Goal: Navigation & Orientation: Find specific page/section

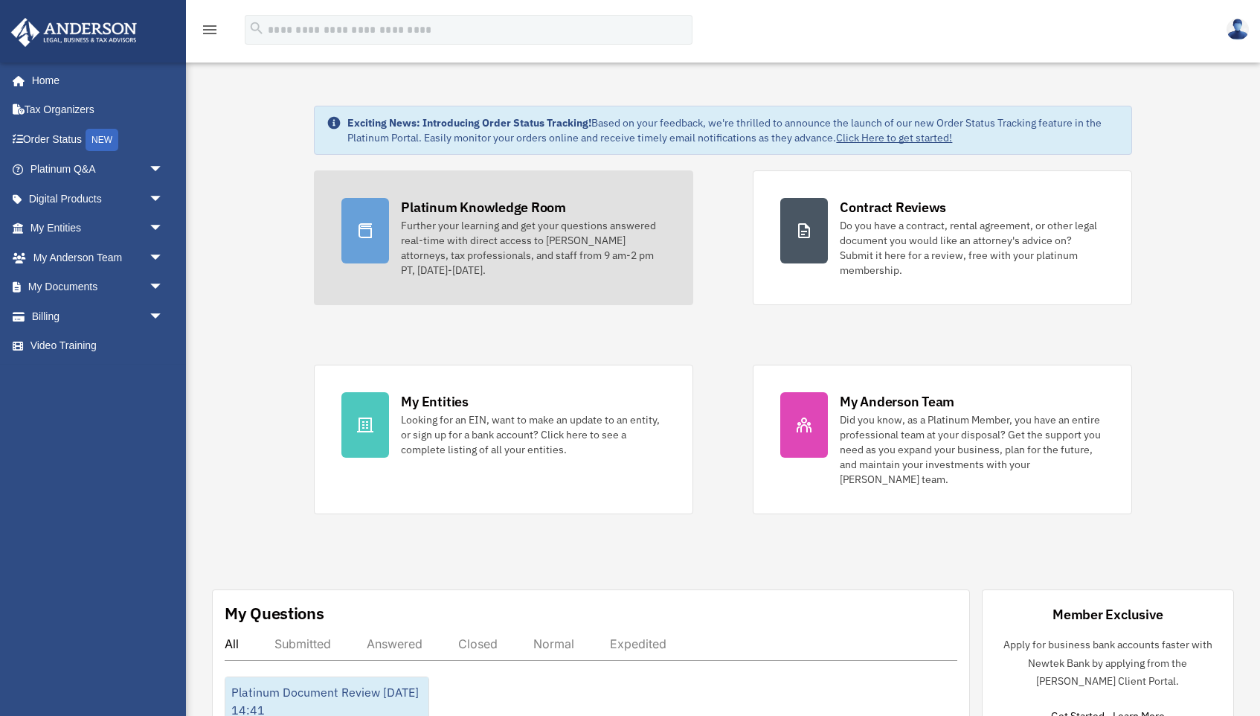
click at [354, 248] on div at bounding box center [365, 230] width 48 height 65
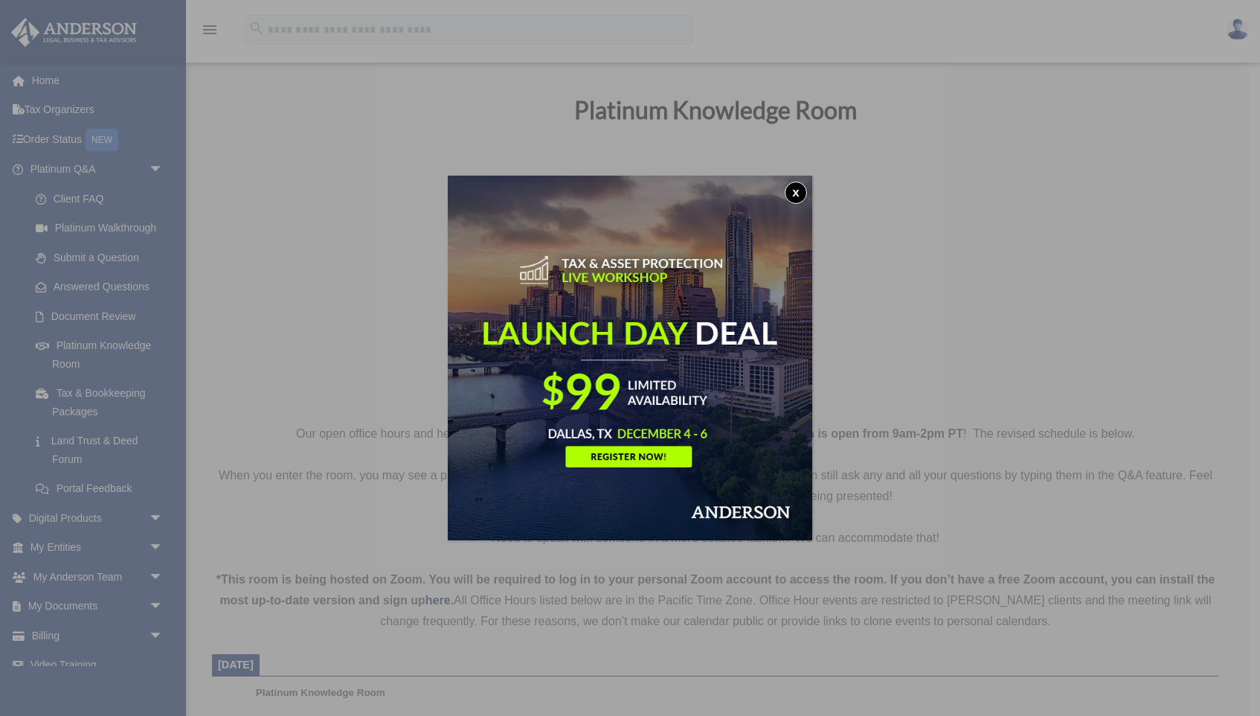
click at [795, 194] on button "x" at bounding box center [796, 193] width 22 height 22
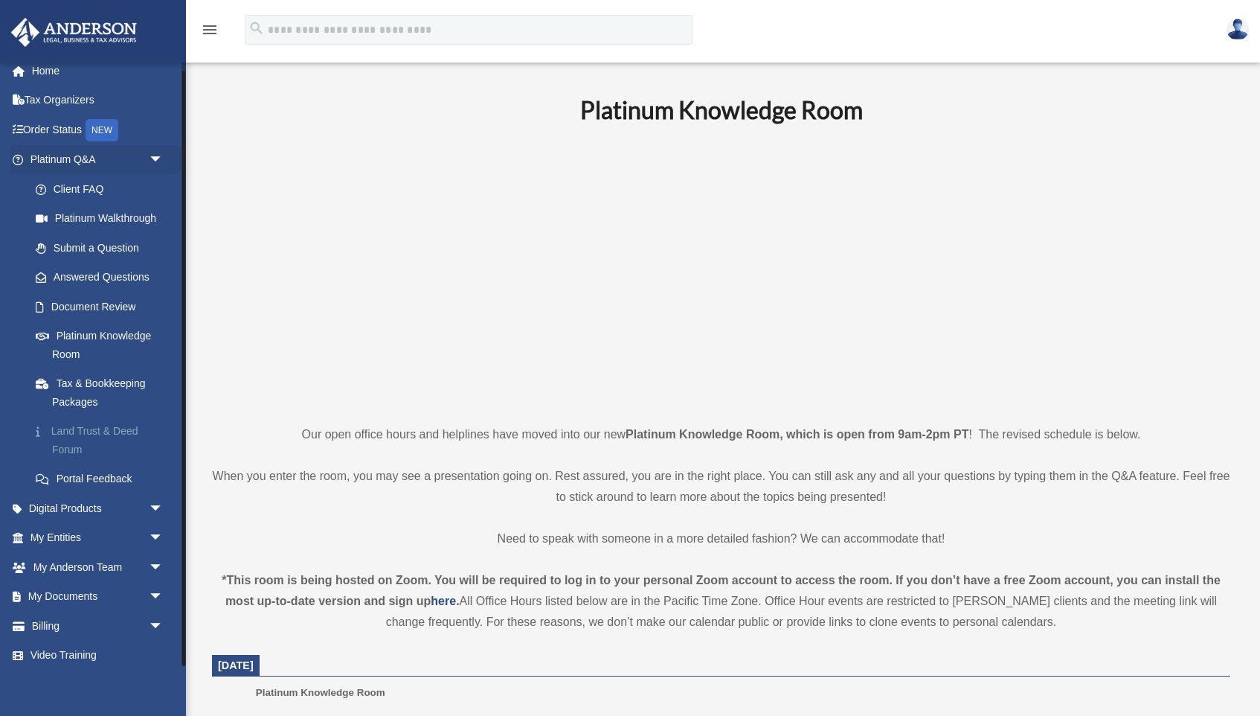
scroll to position [9, 0]
click at [69, 502] on link "Digital Products arrow_drop_down" at bounding box center [98, 509] width 176 height 30
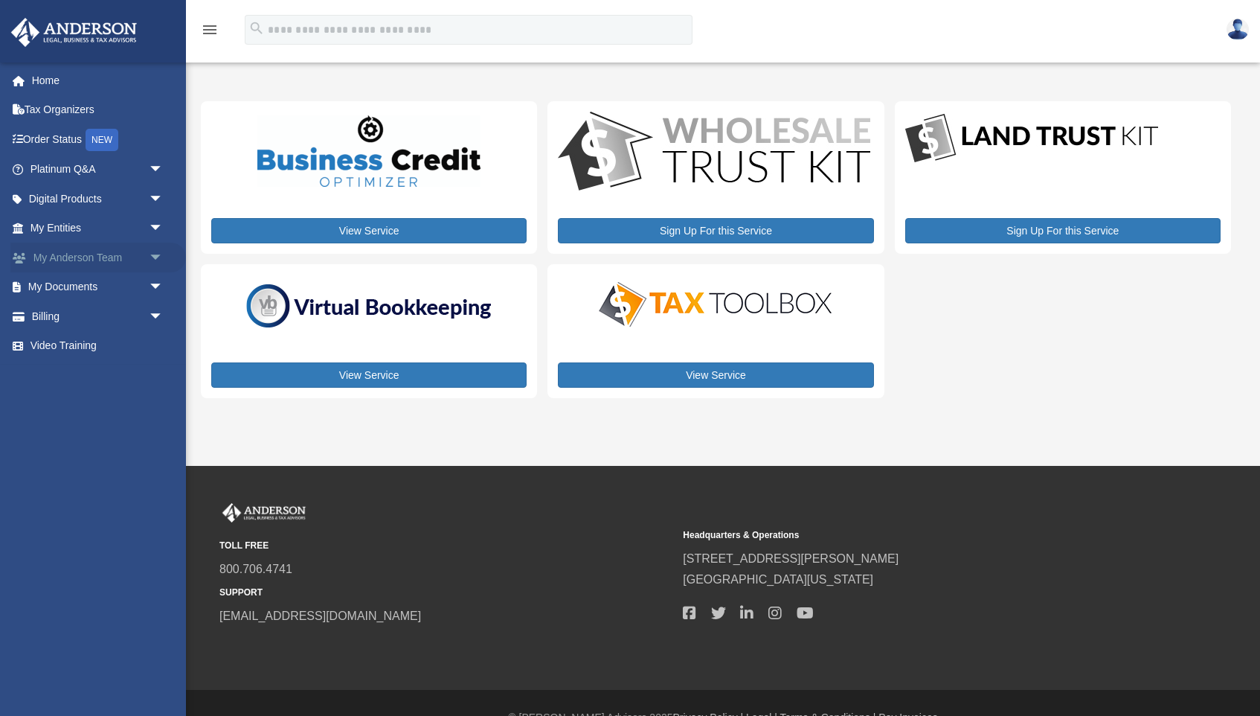
click at [157, 254] on span "arrow_drop_down" at bounding box center [164, 258] width 30 height 31
click at [138, 288] on link "My Anderson Team" at bounding box center [103, 287] width 165 height 30
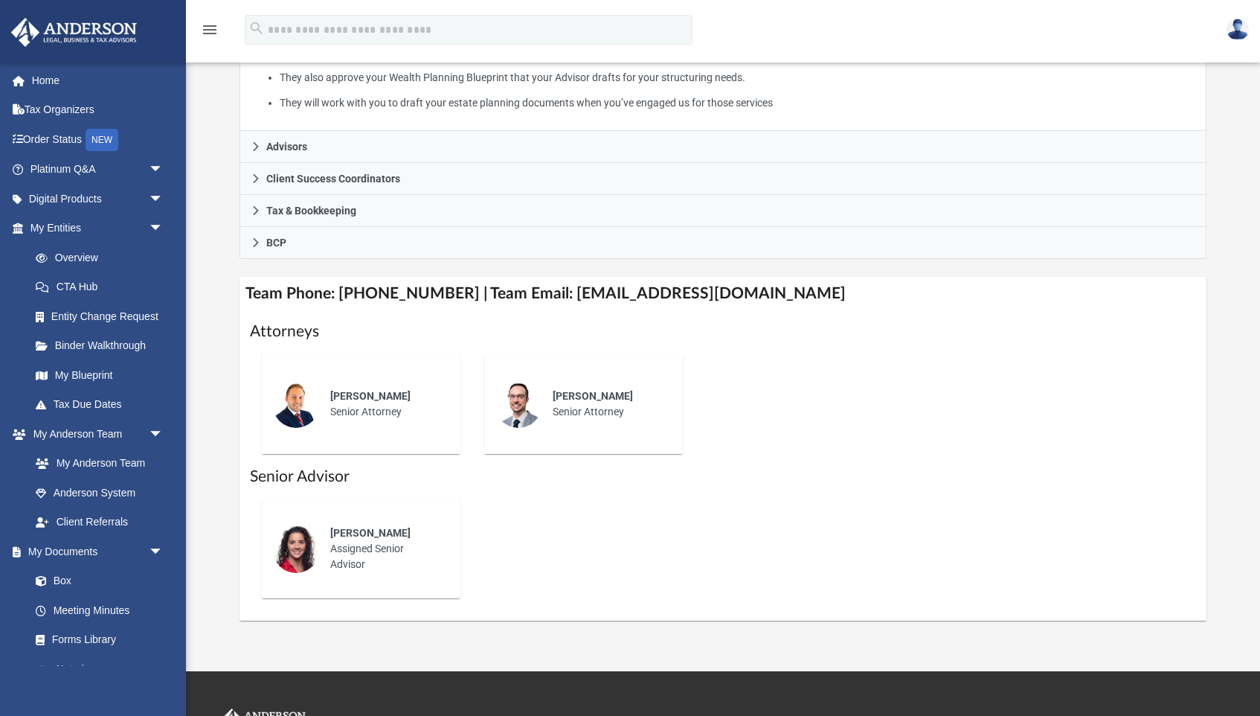
scroll to position [357, 0]
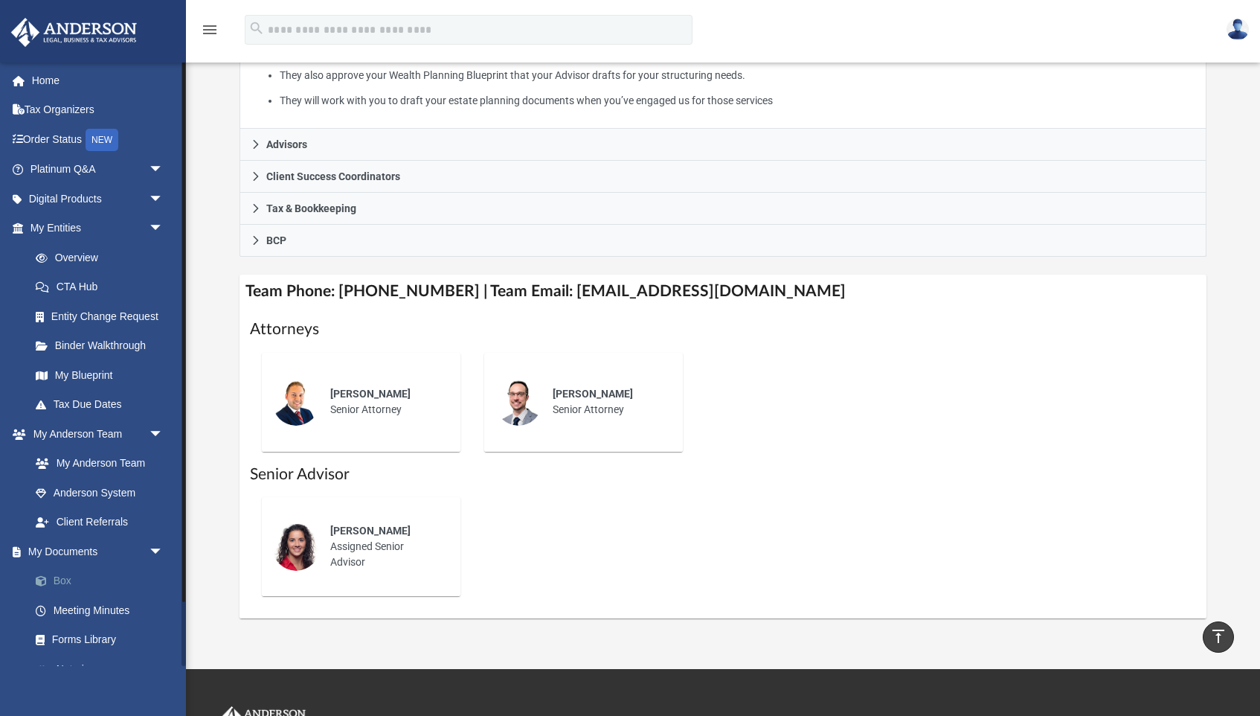
click at [112, 577] on link "Box" at bounding box center [103, 581] width 165 height 30
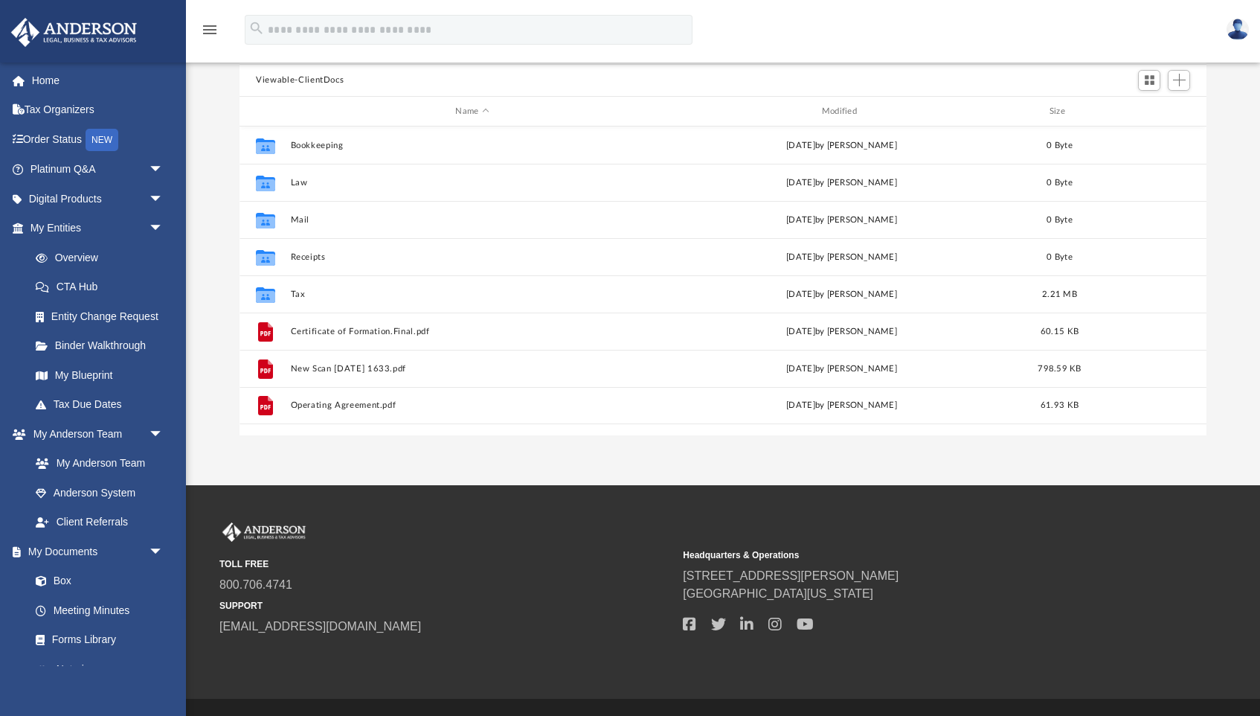
scroll to position [338, 966]
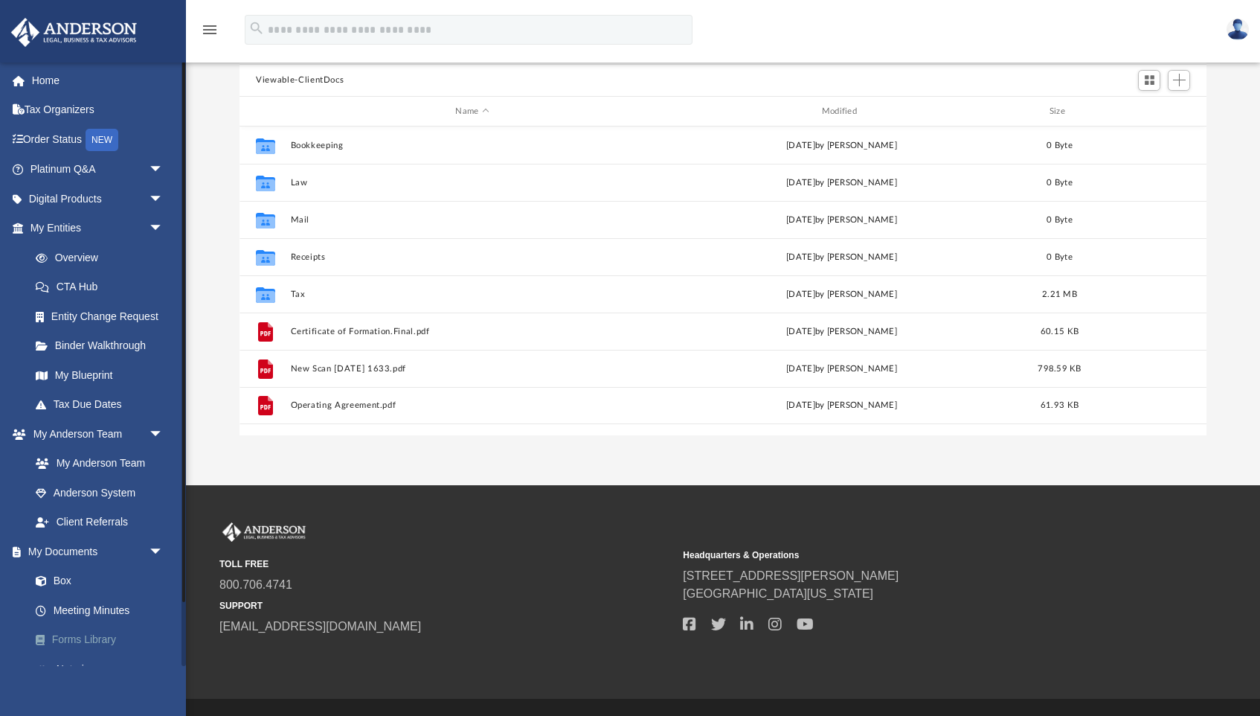
click at [100, 630] on link "Forms Library" at bounding box center [103, 640] width 165 height 30
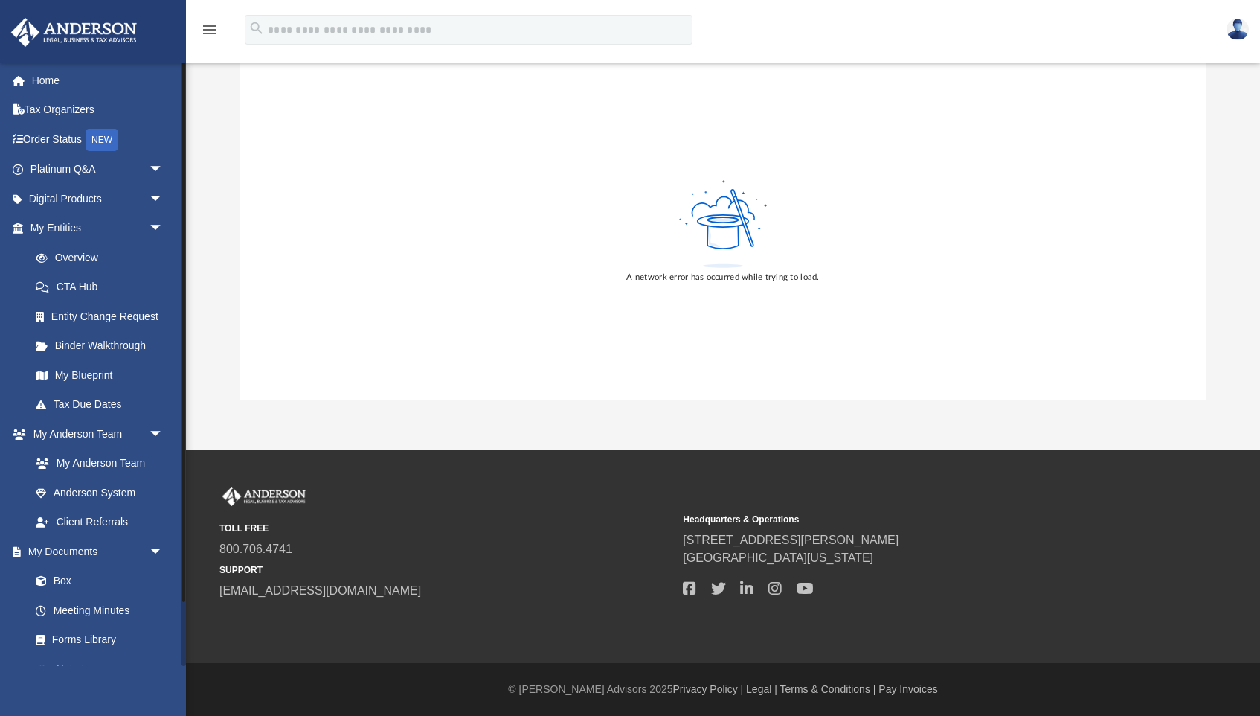
click at [88, 655] on link "Notarize" at bounding box center [103, 669] width 165 height 30
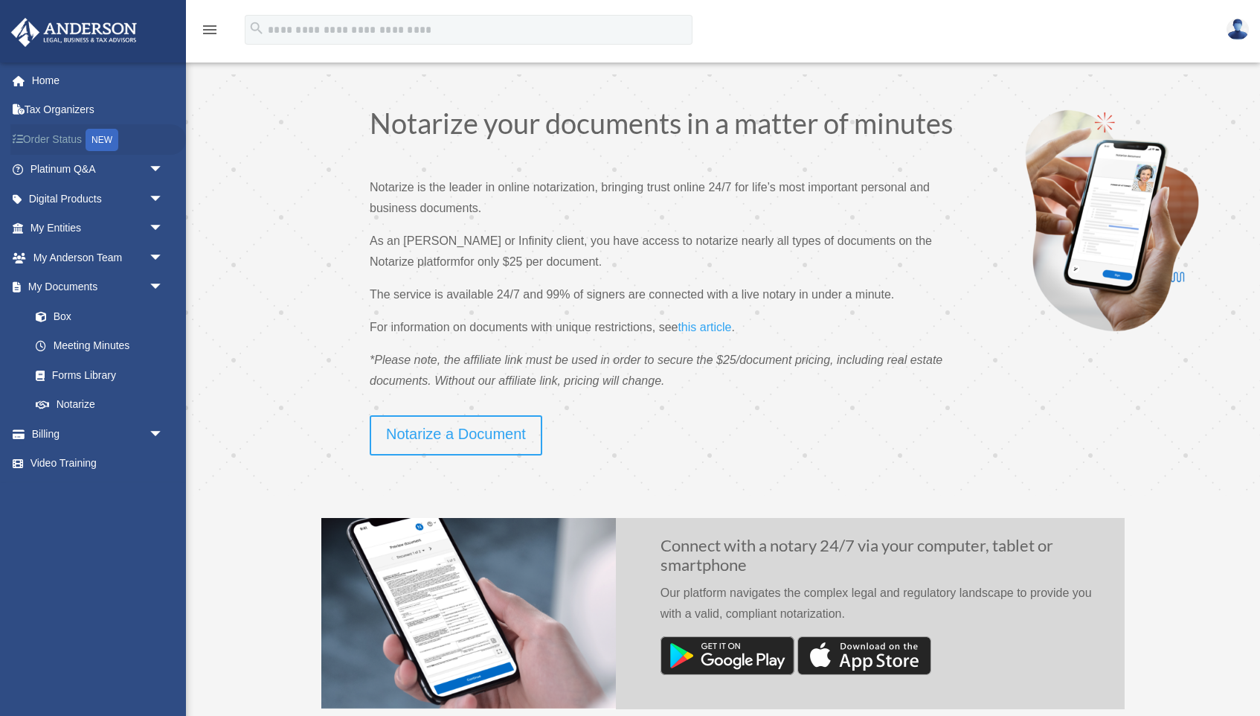
click at [53, 142] on link "Order Status NEW" at bounding box center [98, 139] width 176 height 31
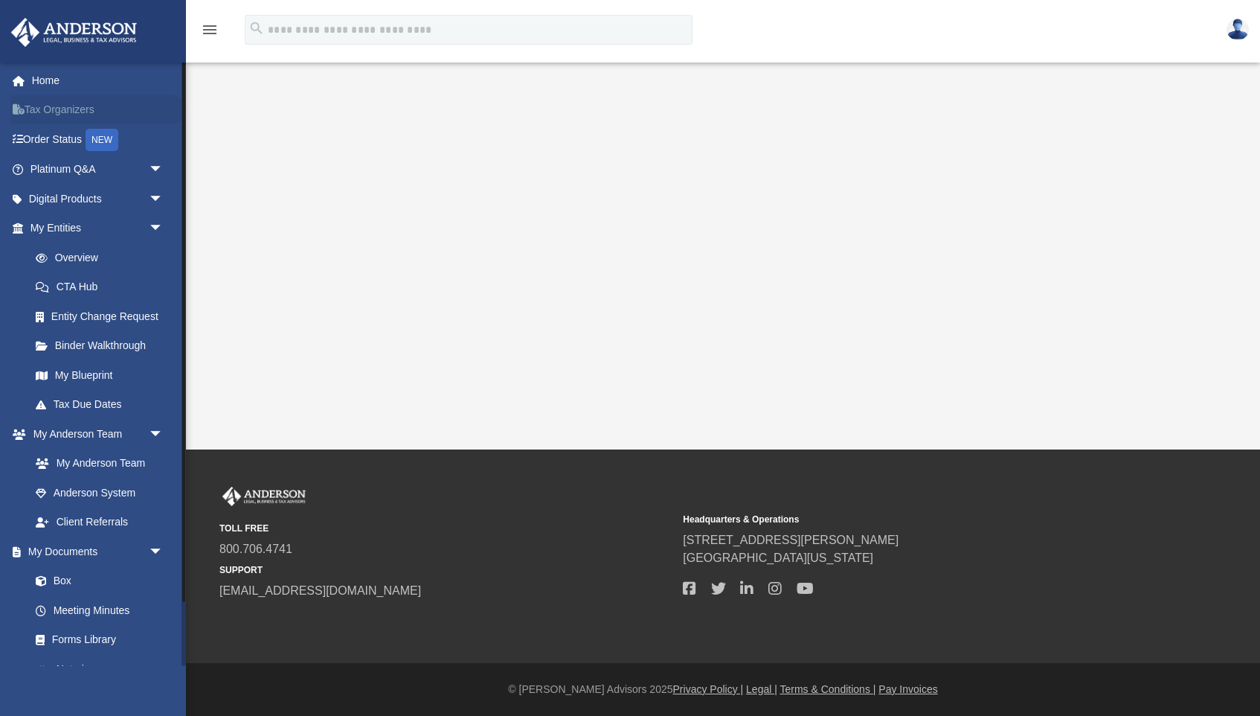
scroll to position [60, 0]
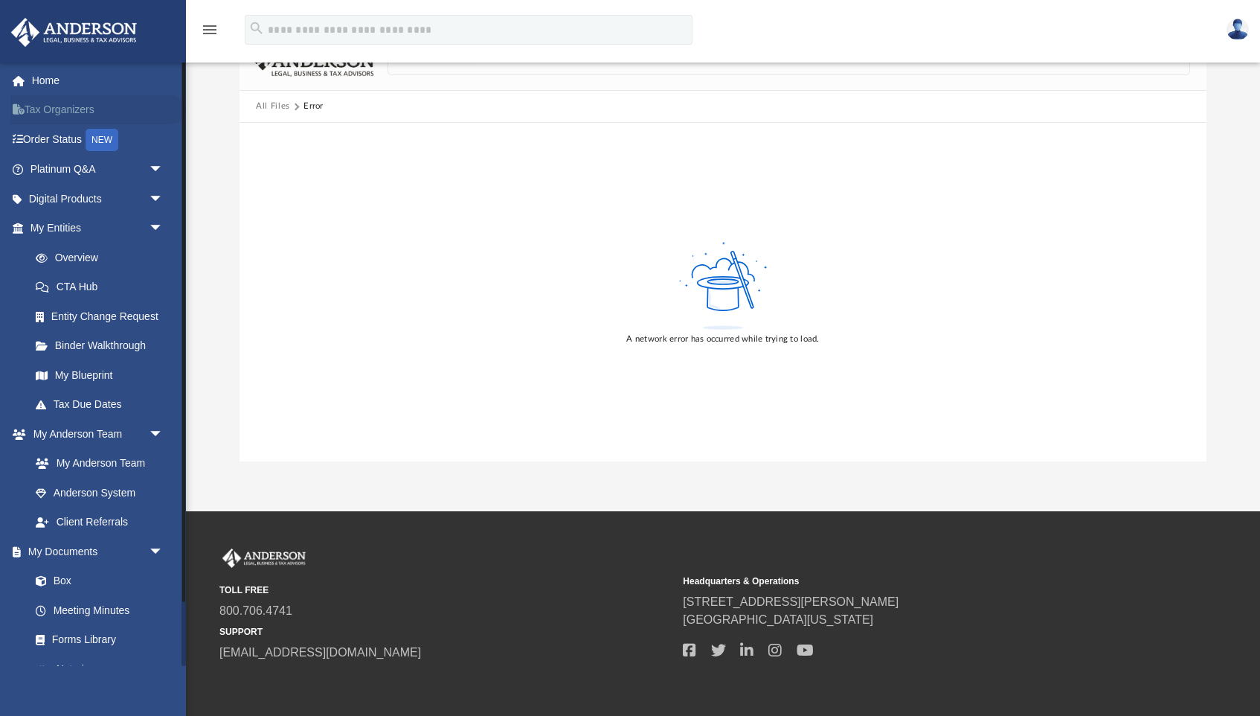
click at [51, 110] on link "Tax Organizers" at bounding box center [98, 110] width 176 height 30
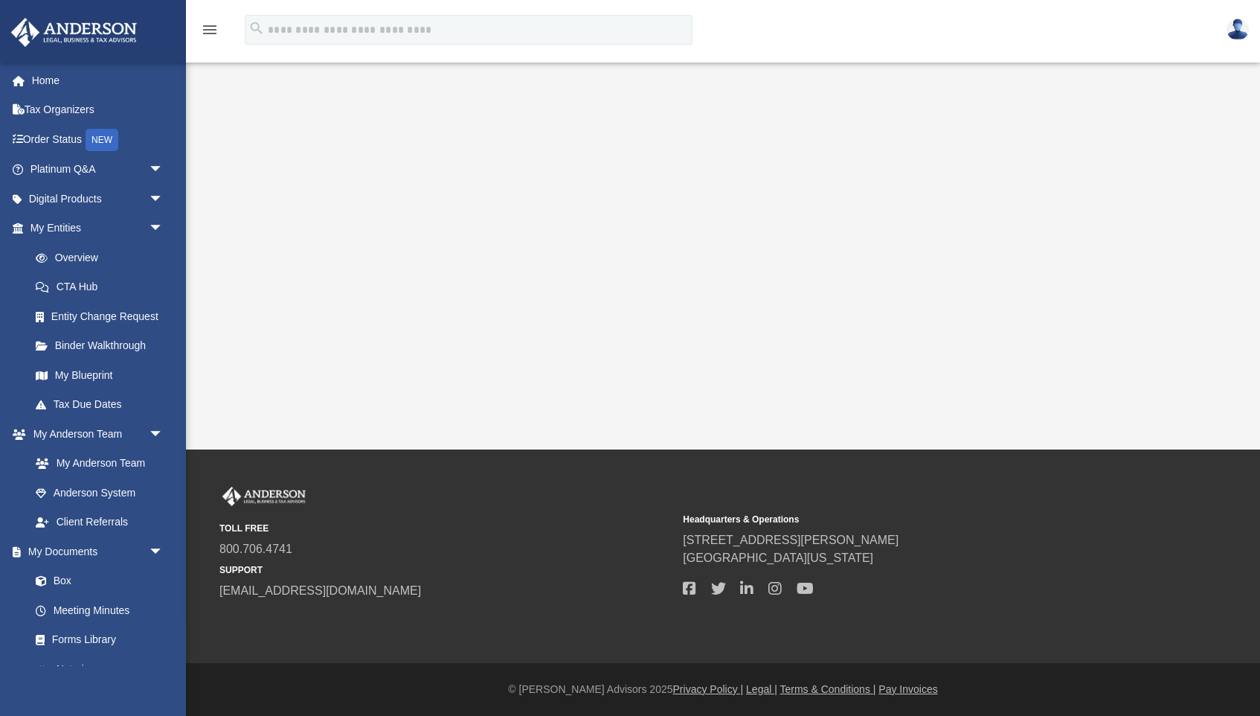
scroll to position [60, 0]
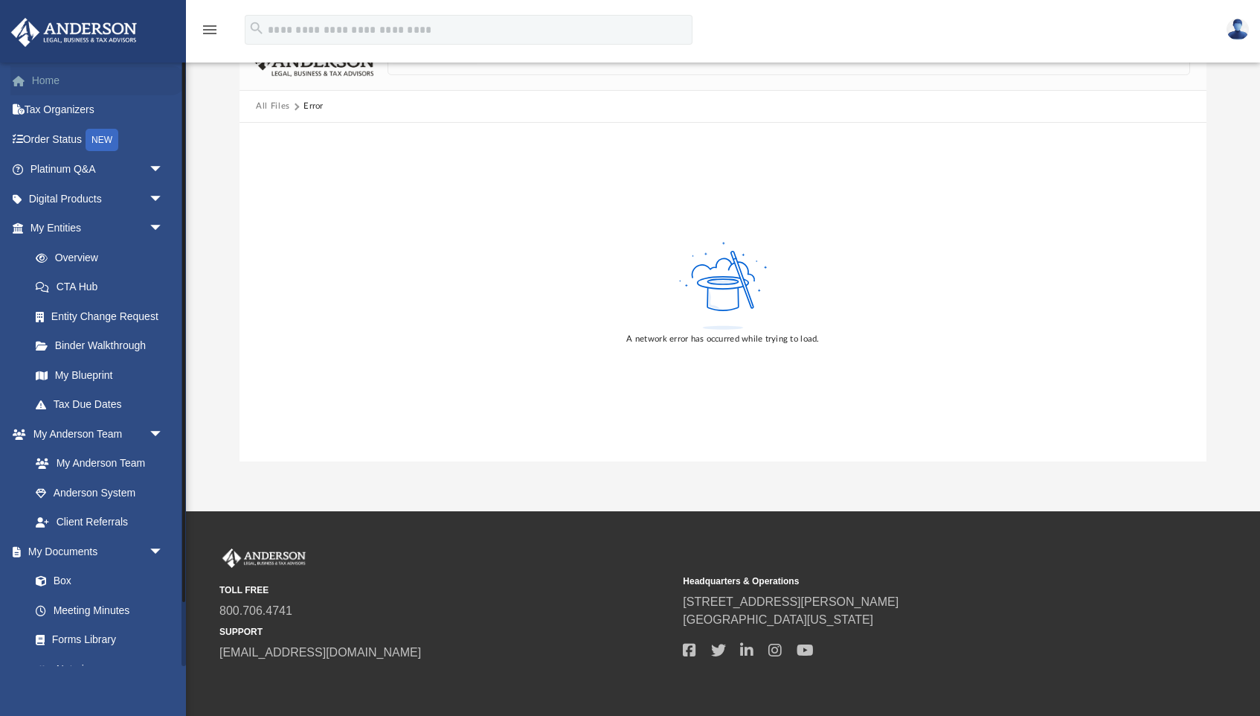
click at [40, 78] on link "Home" at bounding box center [98, 80] width 176 height 30
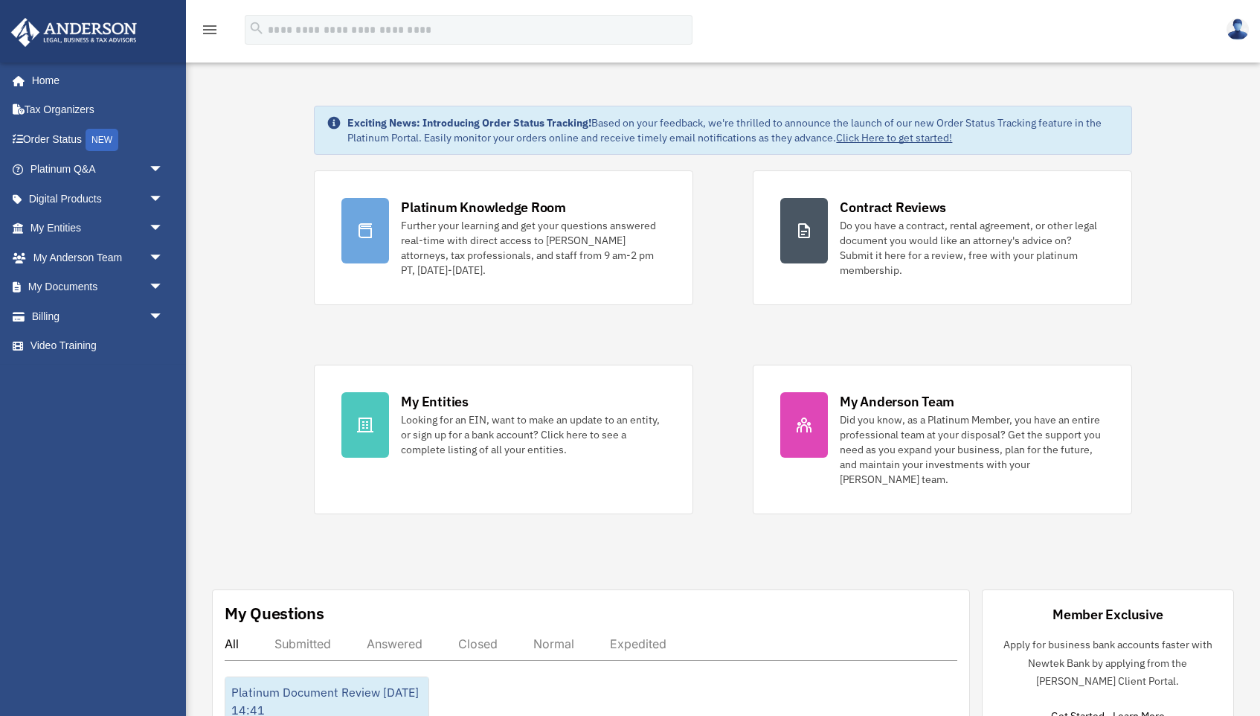
click at [207, 26] on icon "menu" at bounding box center [210, 30] width 18 height 18
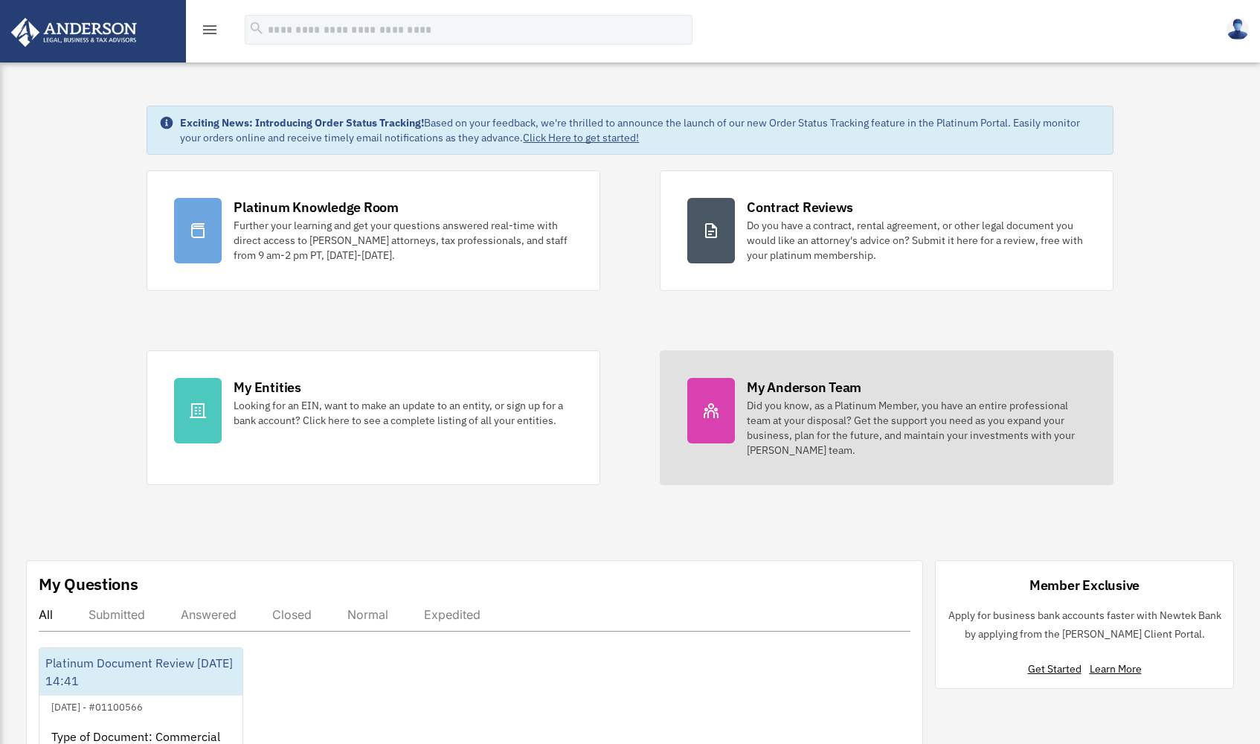
click at [718, 414] on icon at bounding box center [711, 410] width 15 height 15
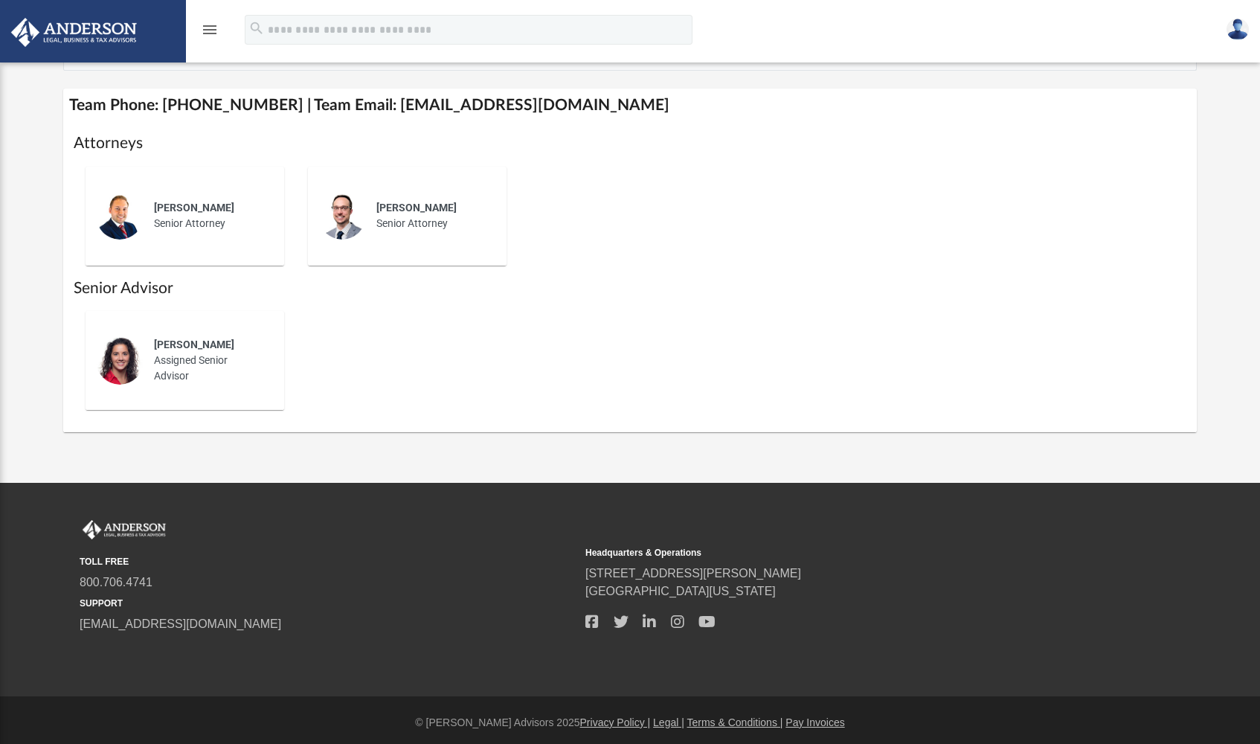
scroll to position [522, 0]
click at [200, 341] on span "[PERSON_NAME]" at bounding box center [194, 345] width 80 height 12
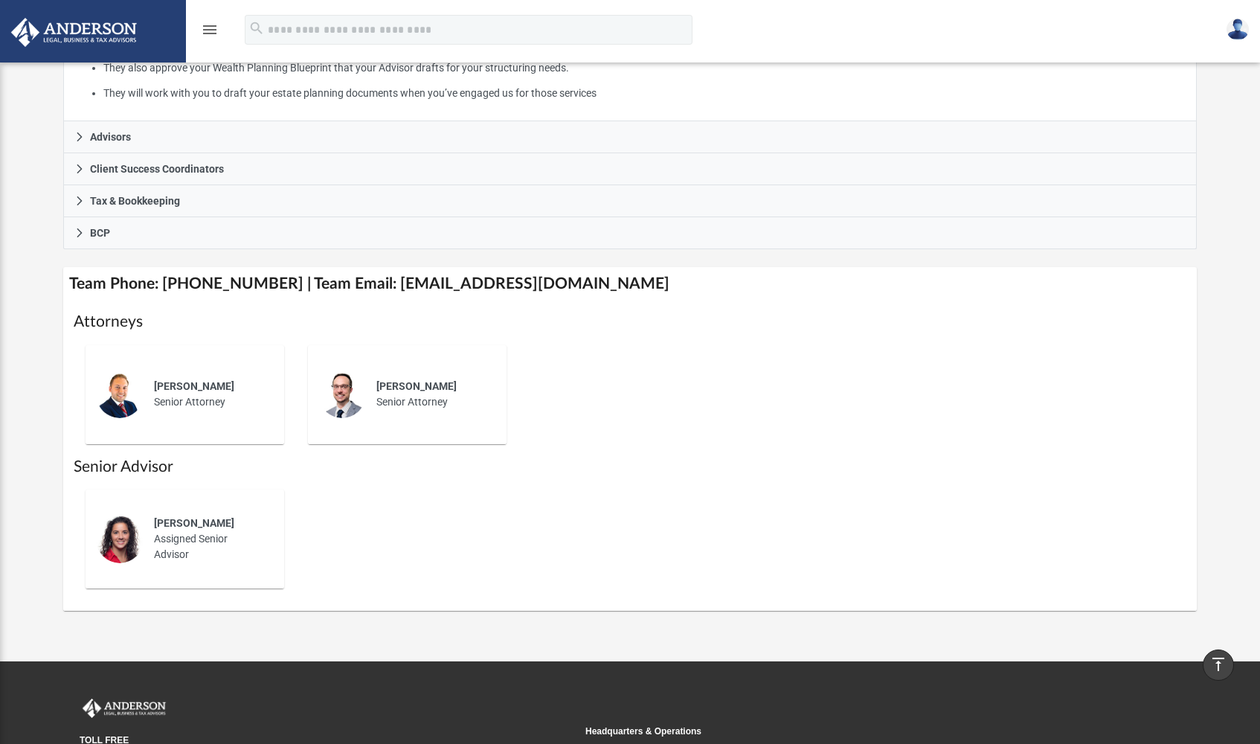
scroll to position [342, 0]
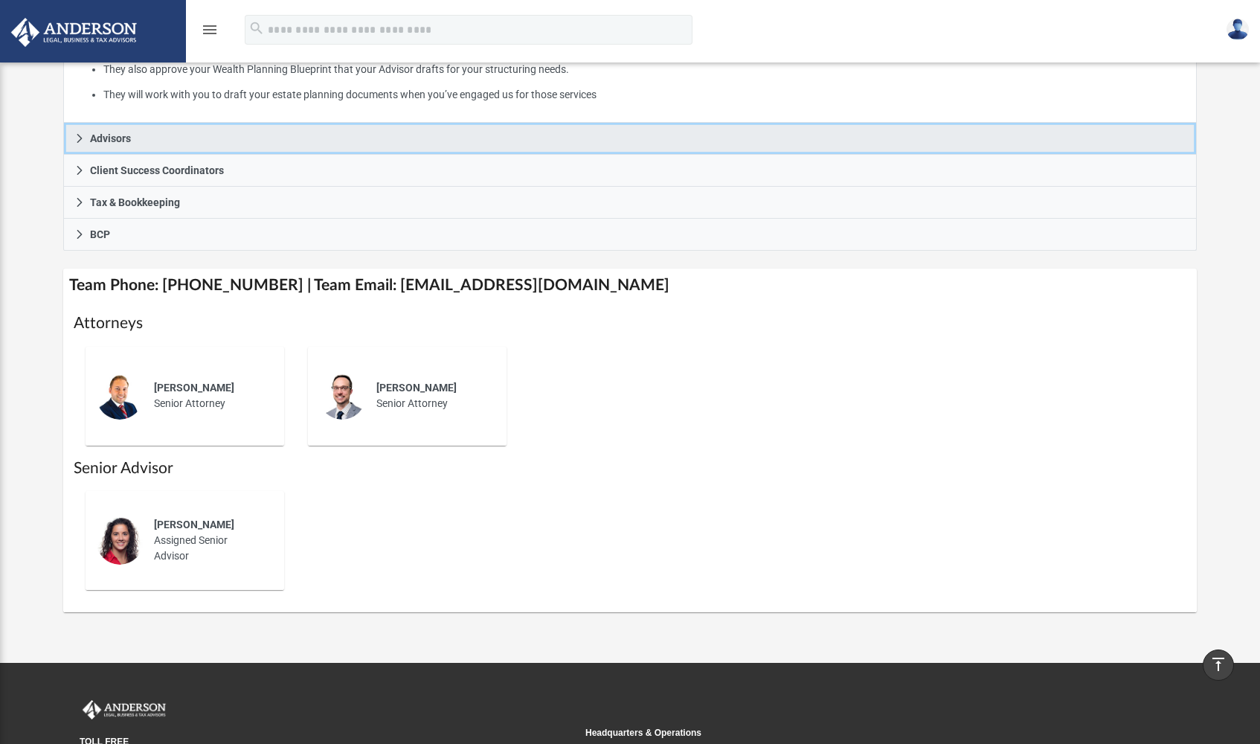
click at [104, 133] on span "Advisors" at bounding box center [110, 138] width 41 height 10
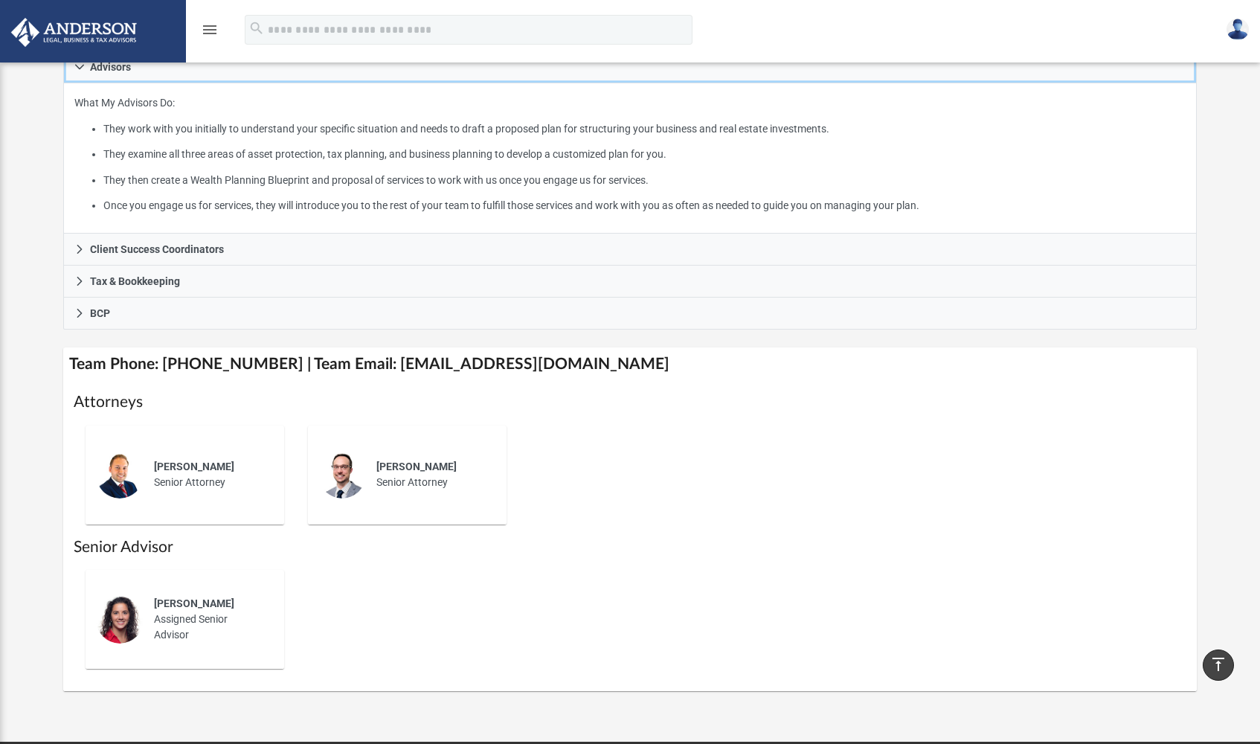
scroll to position [264, 0]
